Goal: Register for event/course

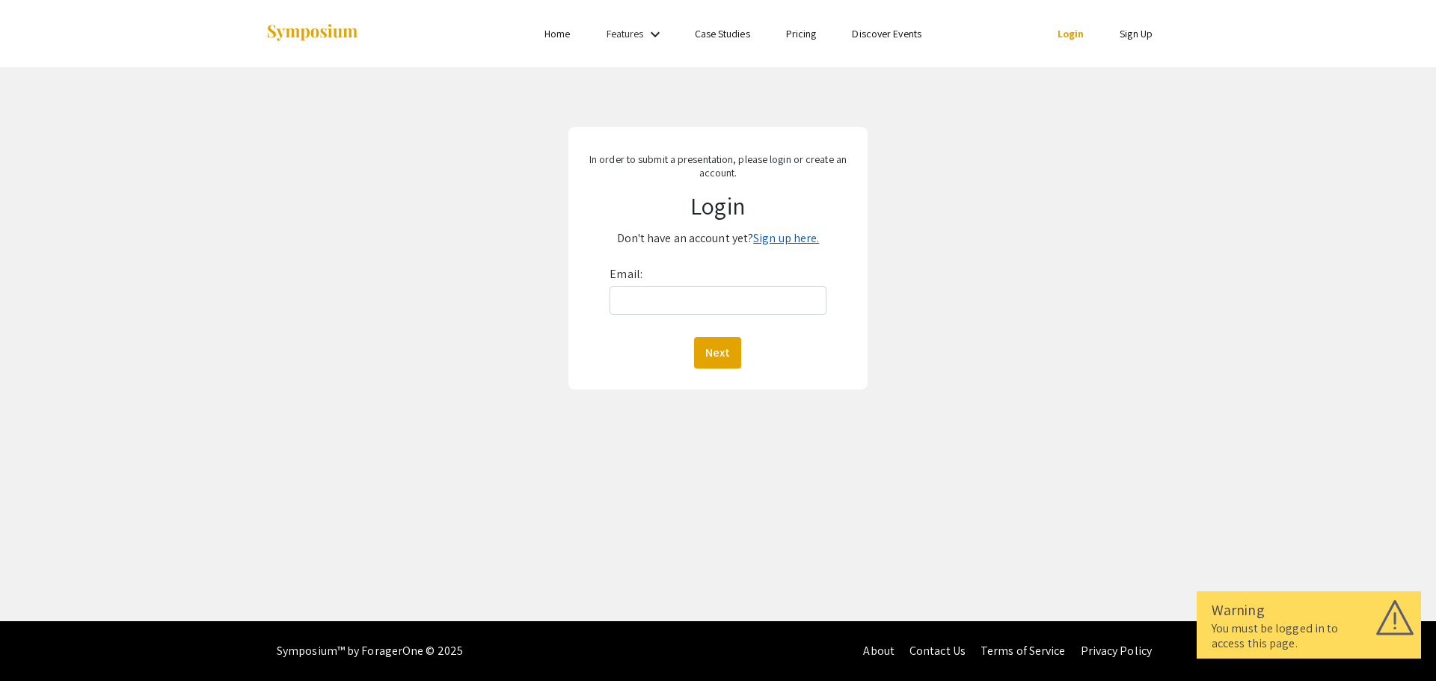
click at [782, 241] on link "Sign up here." at bounding box center [786, 238] width 66 height 16
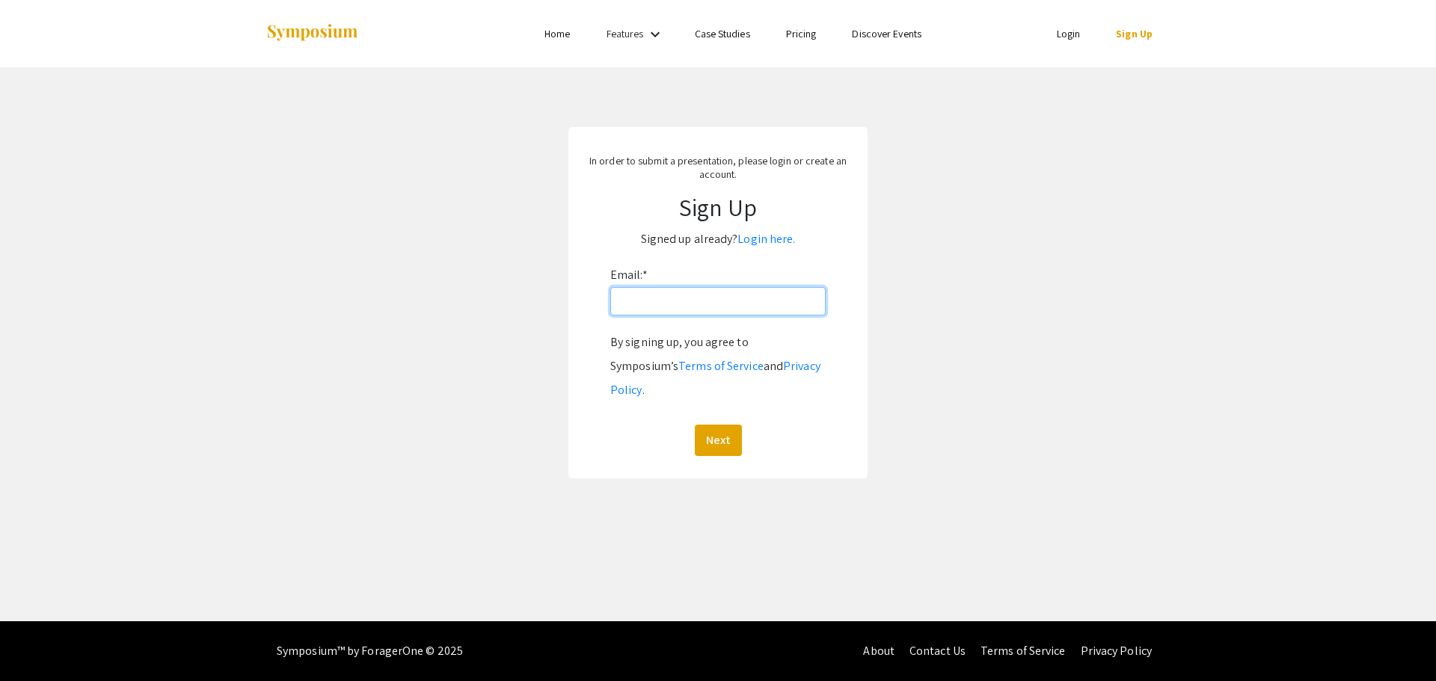
click at [750, 303] on input "Email: *" at bounding box center [717, 301] width 215 height 28
type input "[EMAIL_ADDRESS][DOMAIN_NAME]"
click at [713, 425] on button "Next" at bounding box center [718, 440] width 47 height 31
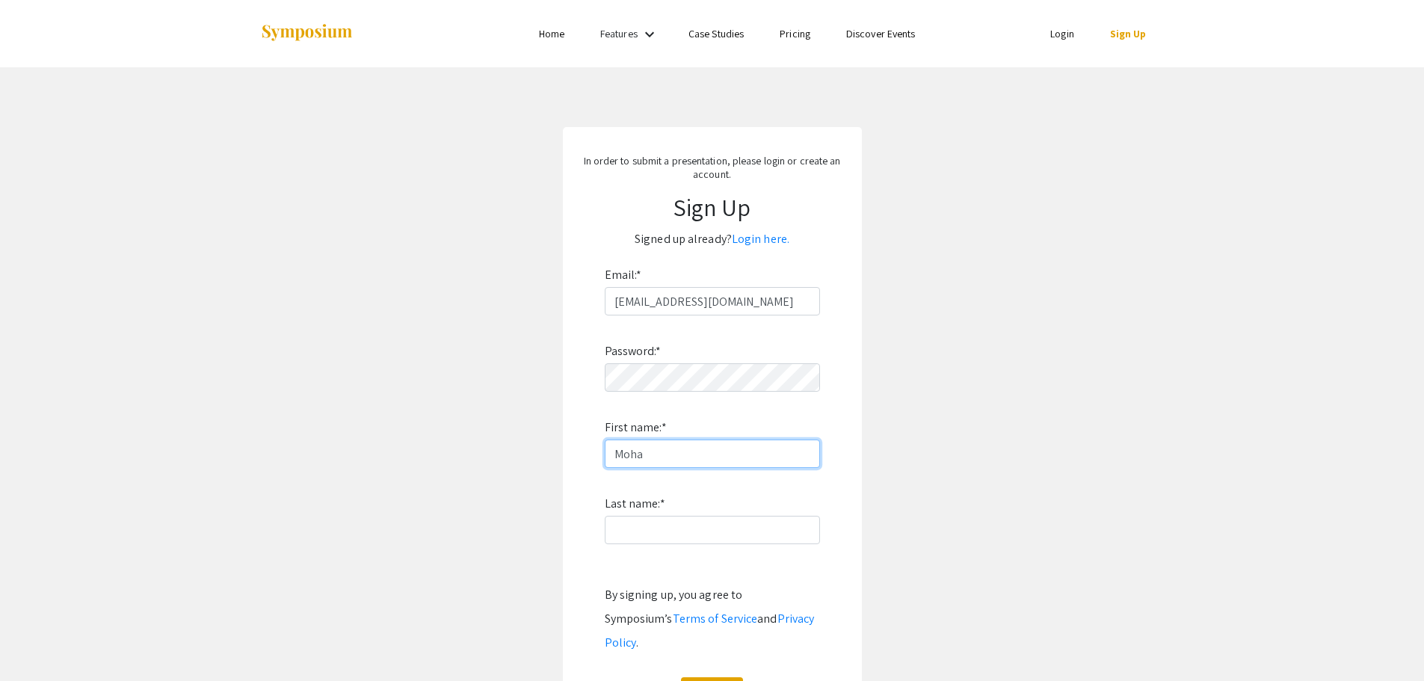
type input "[PERSON_NAME]"
type input "Nouyed"
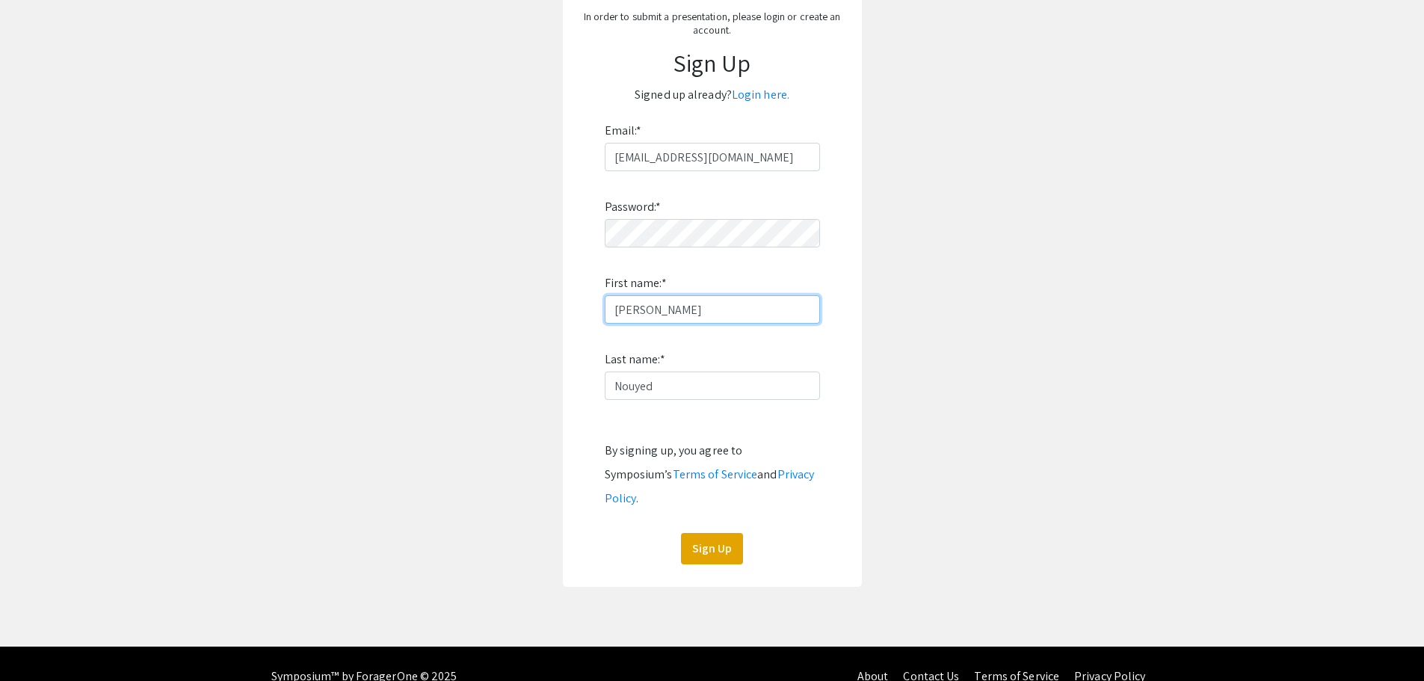
scroll to position [146, 0]
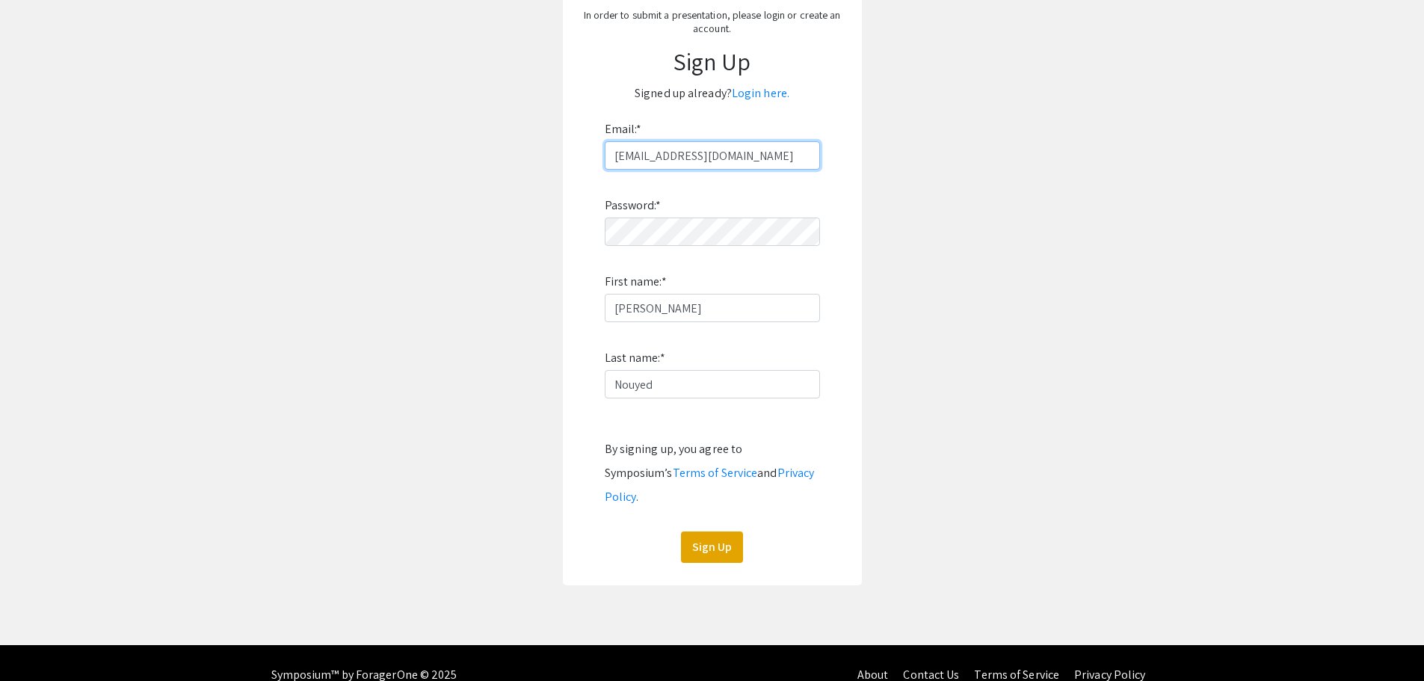
drag, startPoint x: 737, startPoint y: 158, endPoint x: 422, endPoint y: 129, distance: 316.9
click at [422, 129] on app-signup "In order to submit a presentation, please login or create an account. Sign Up S…" at bounding box center [712, 283] width 1424 height 604
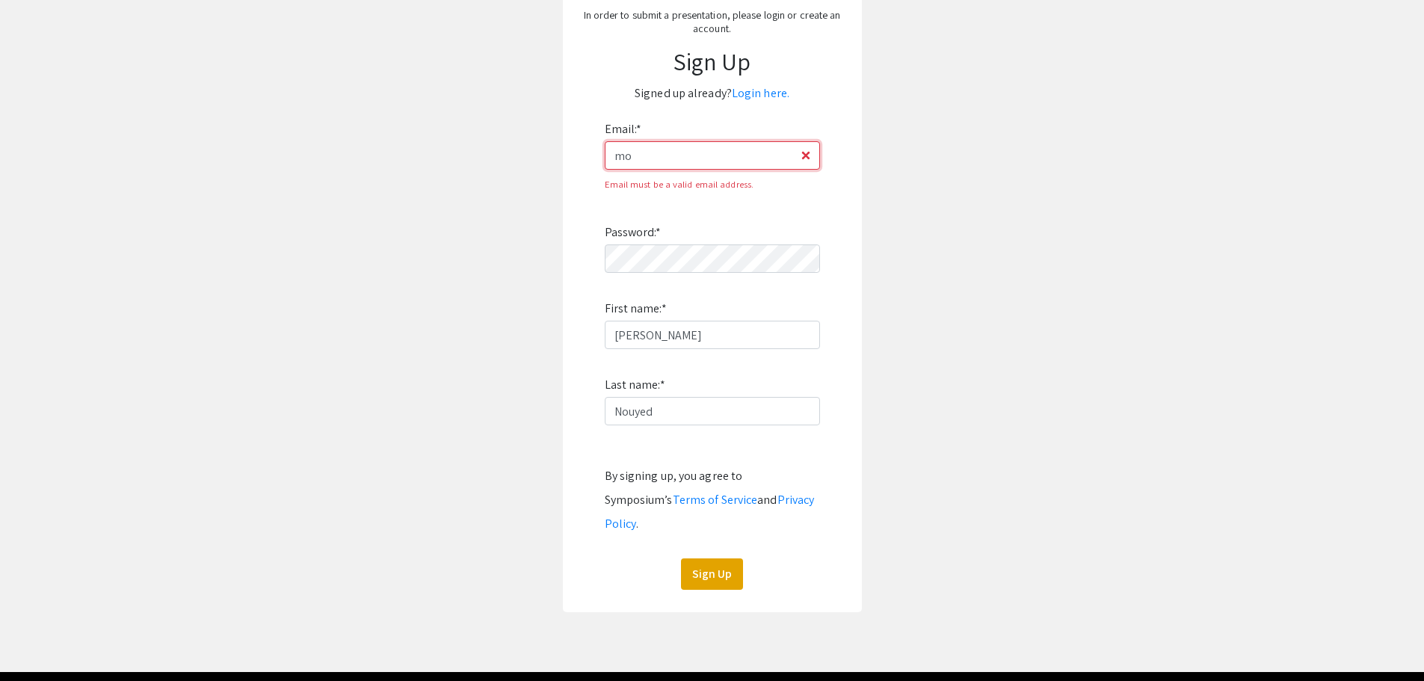
type input "[EMAIL_ADDRESS][DOMAIN_NAME]"
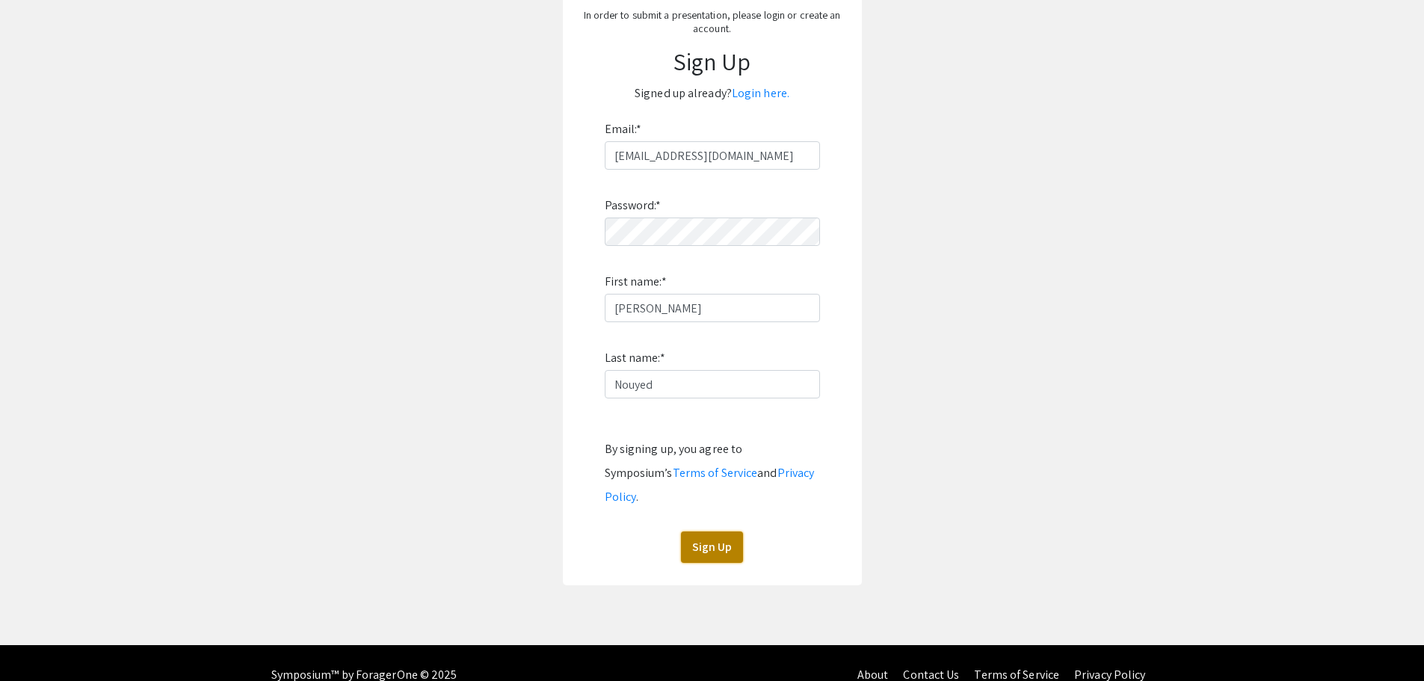
click at [722, 532] on button "Sign Up" at bounding box center [712, 547] width 62 height 31
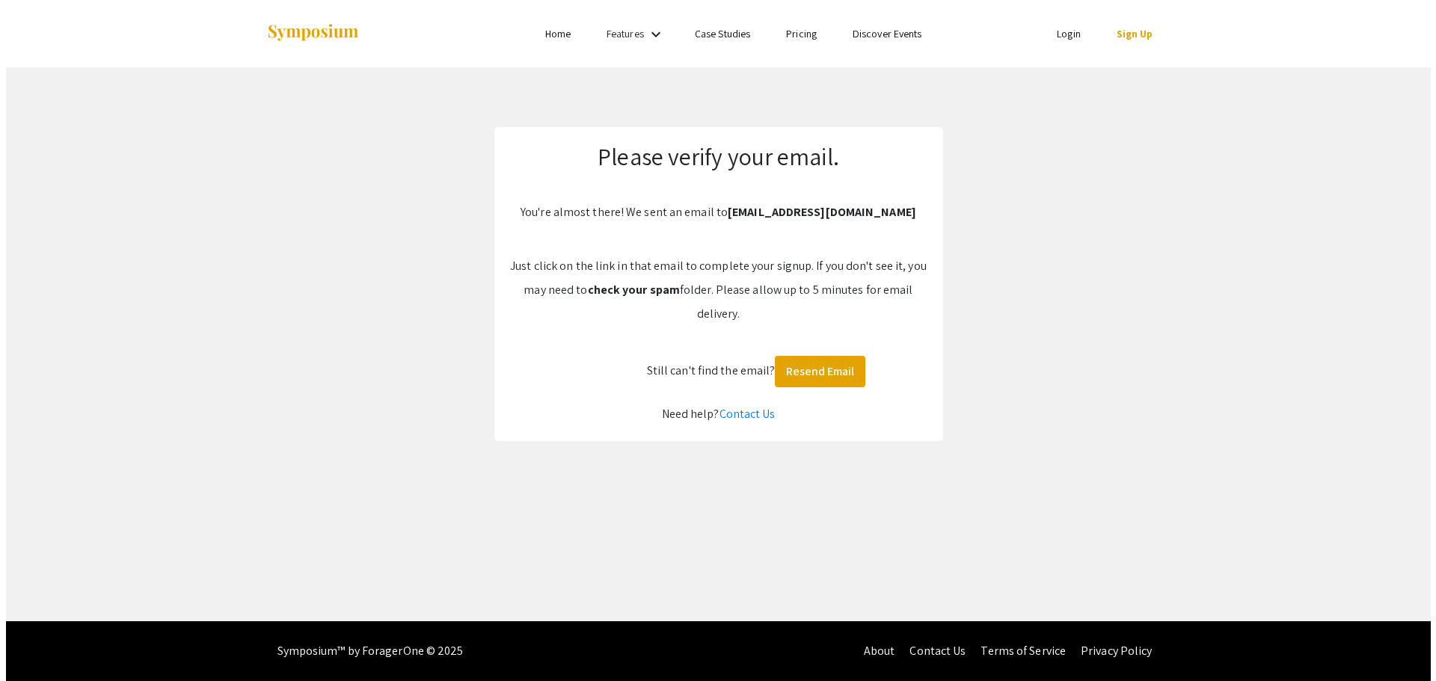
scroll to position [0, 0]
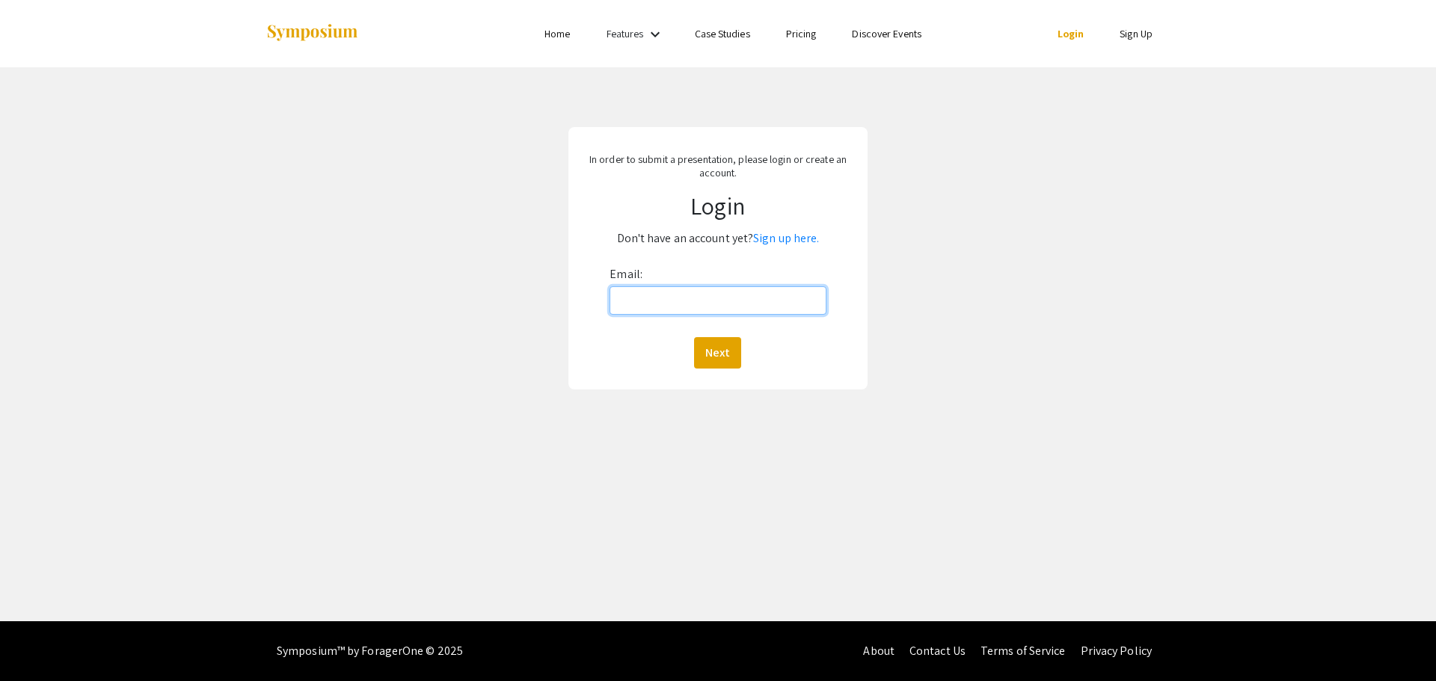
click at [769, 295] on input "Email:" at bounding box center [717, 300] width 216 height 28
type input "[EMAIL_ADDRESS][DOMAIN_NAME]"
click at [730, 354] on button "Next" at bounding box center [717, 352] width 47 height 31
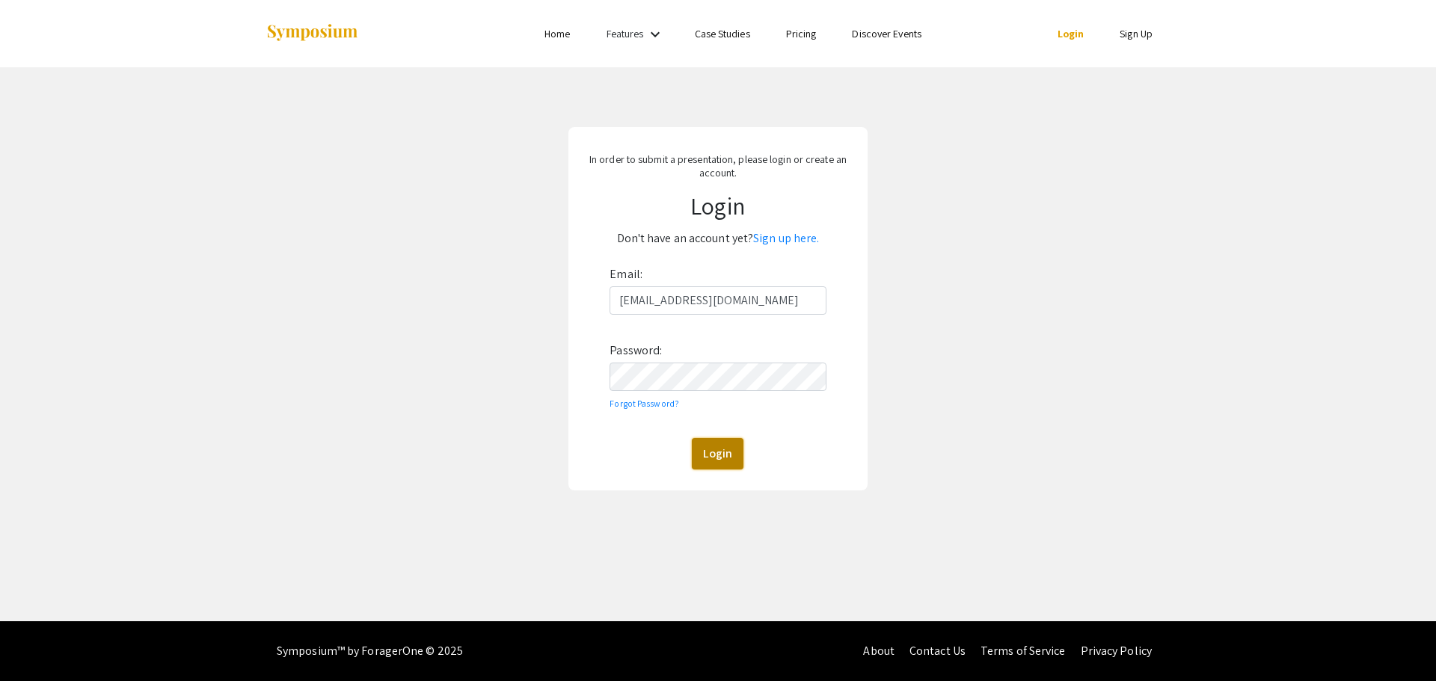
click at [717, 452] on button "Login" at bounding box center [718, 453] width 52 height 31
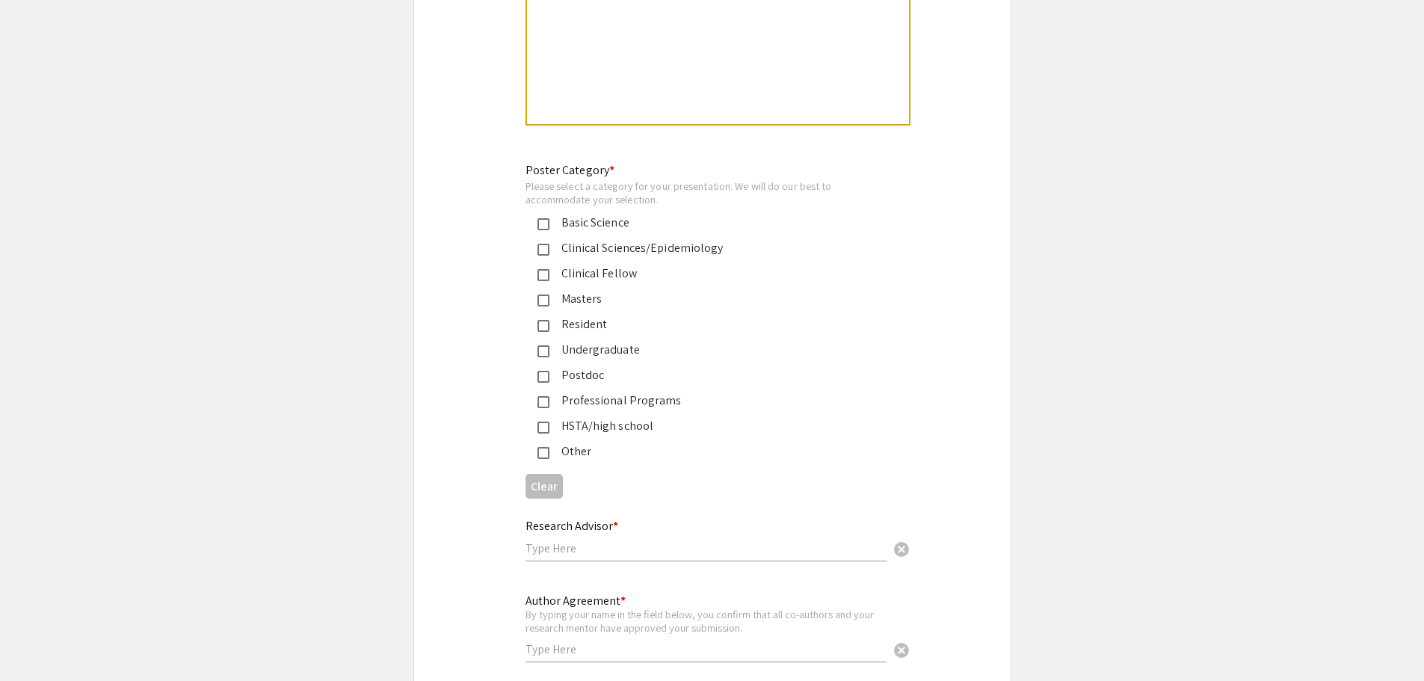
scroll to position [3594, 0]
